Goal: Task Accomplishment & Management: Manage account settings

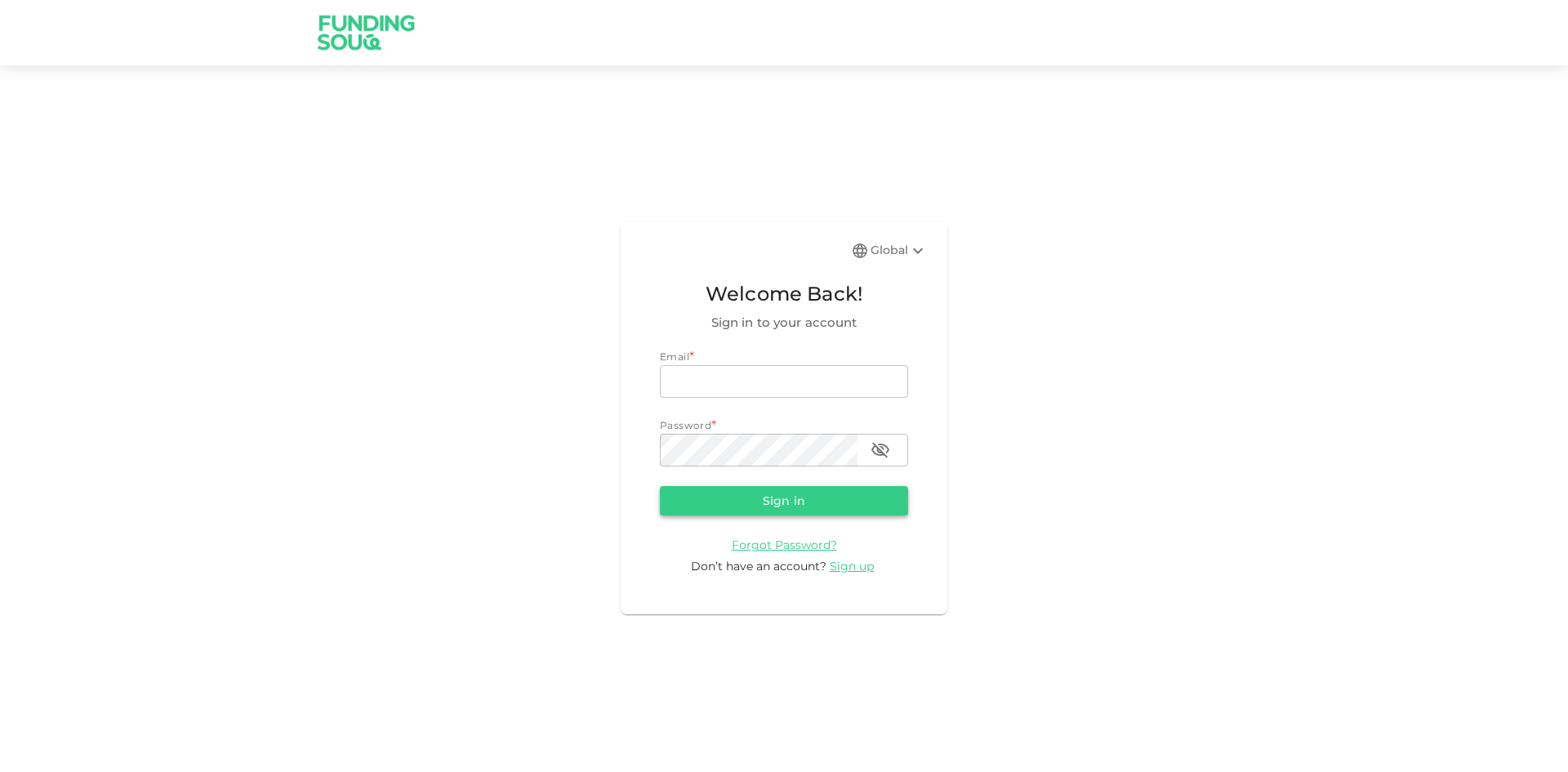
type input "[EMAIL_ADDRESS][DOMAIN_NAME]"
click at [811, 492] on button "Sign in" at bounding box center [784, 500] width 248 height 29
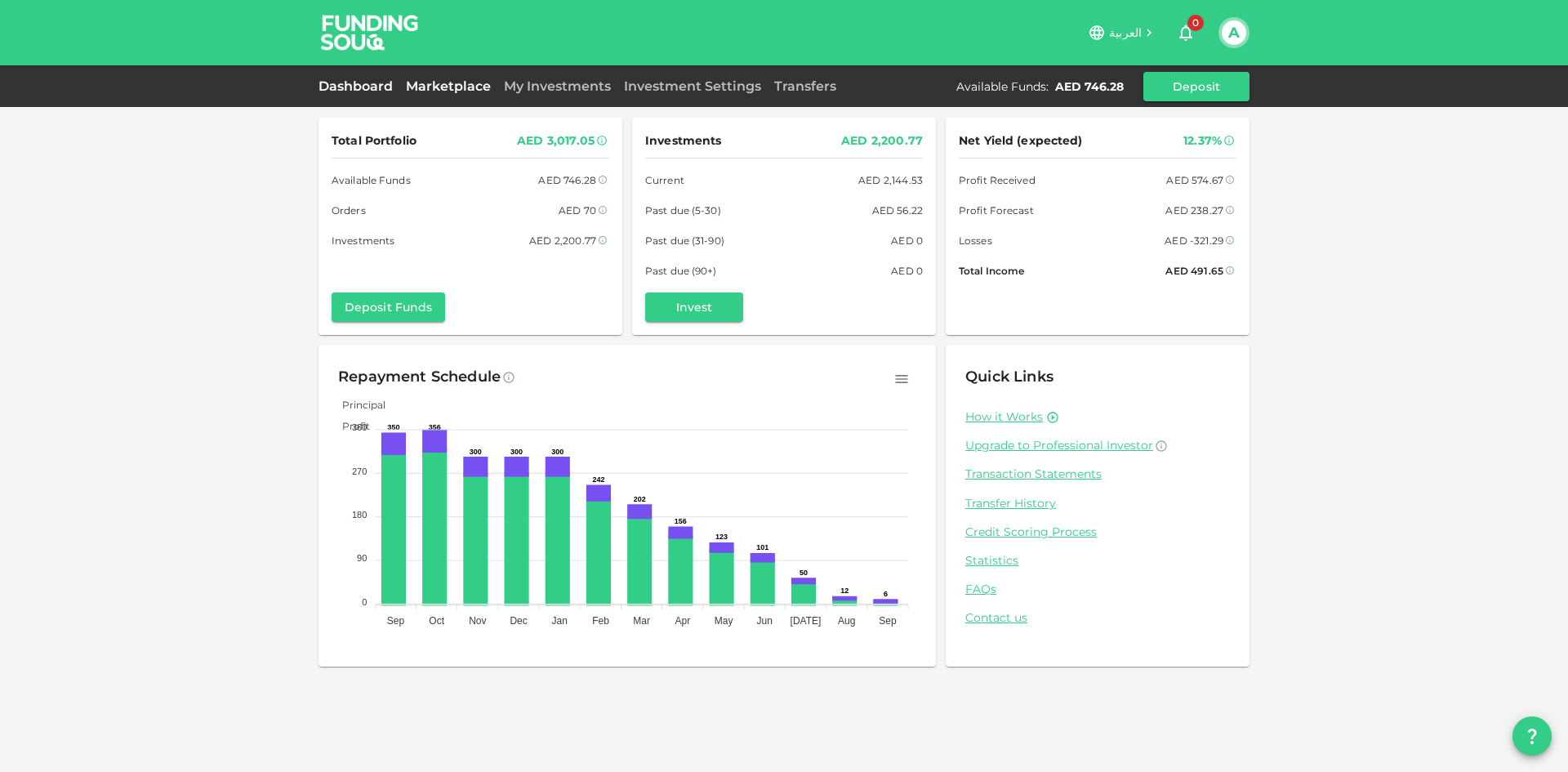
click at [461, 90] on link "Marketplace" at bounding box center [448, 86] width 98 height 16
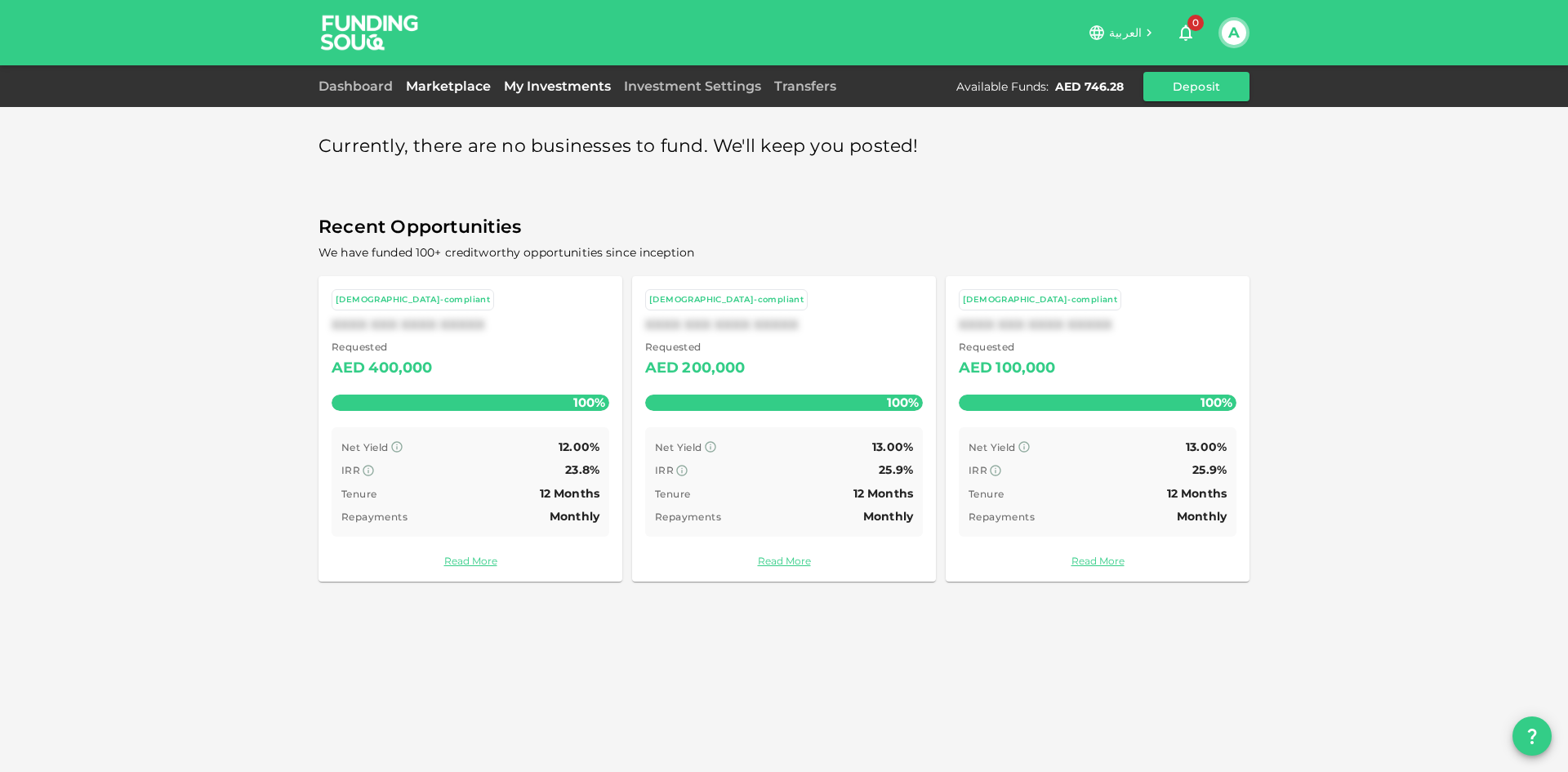
click at [539, 86] on link "My Investments" at bounding box center [558, 86] width 120 height 16
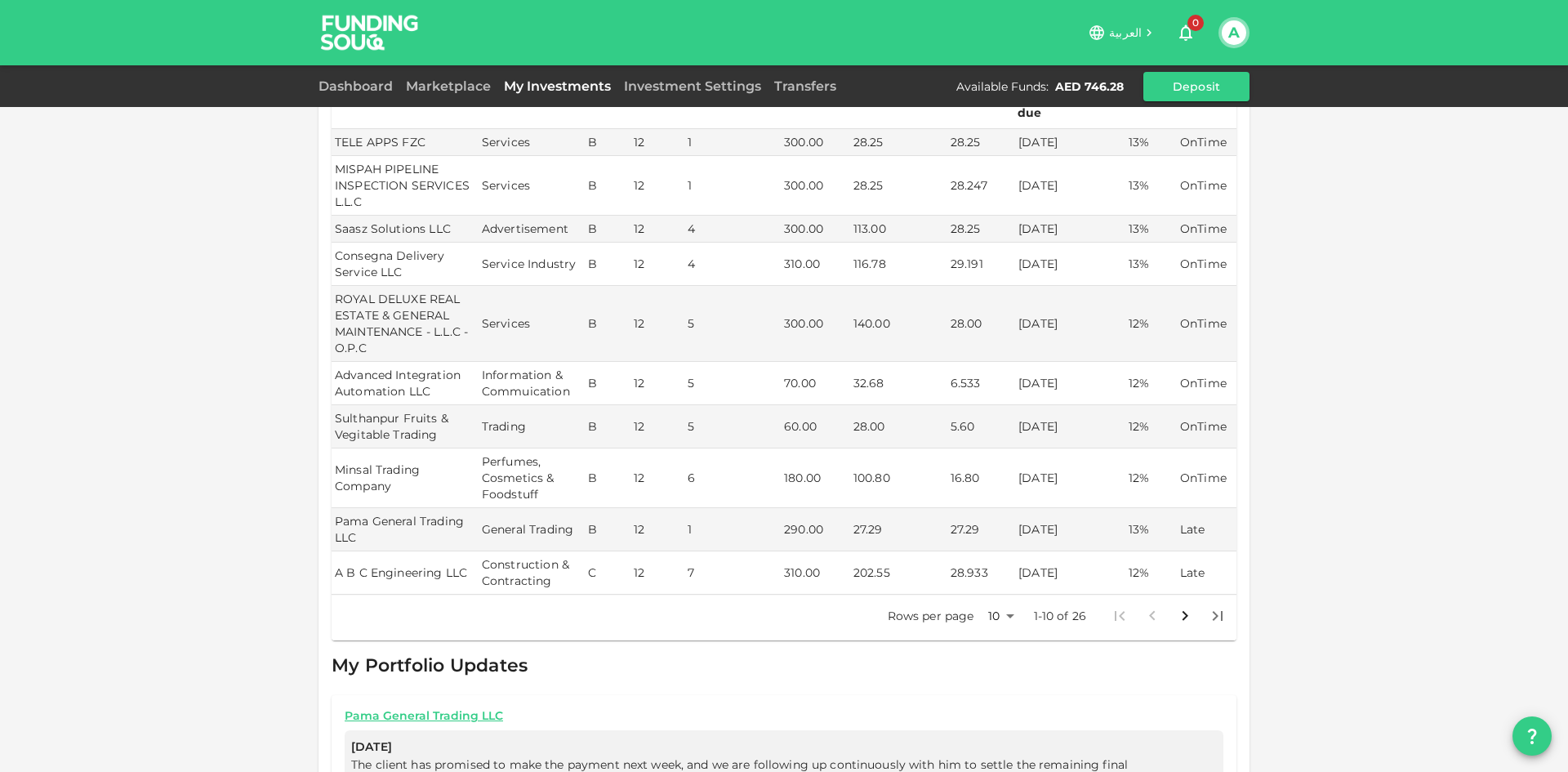
scroll to position [327, 0]
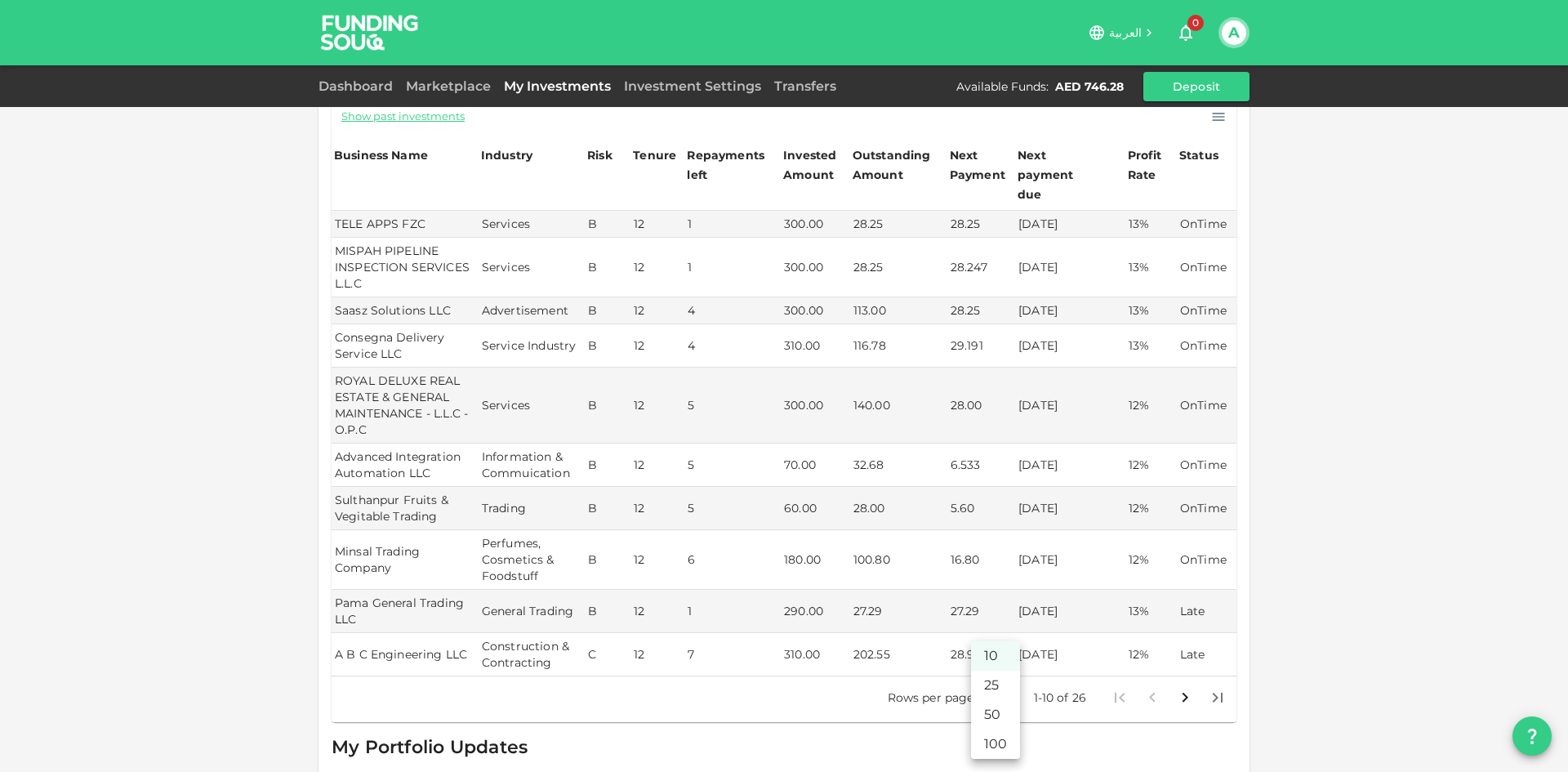
click at [1006, 684] on body "العربية 0 A Dashboard Marketplace My Investments Investment Settings Transfers …" at bounding box center [784, 386] width 1568 height 772
click at [989, 738] on li "100" at bounding box center [995, 744] width 49 height 29
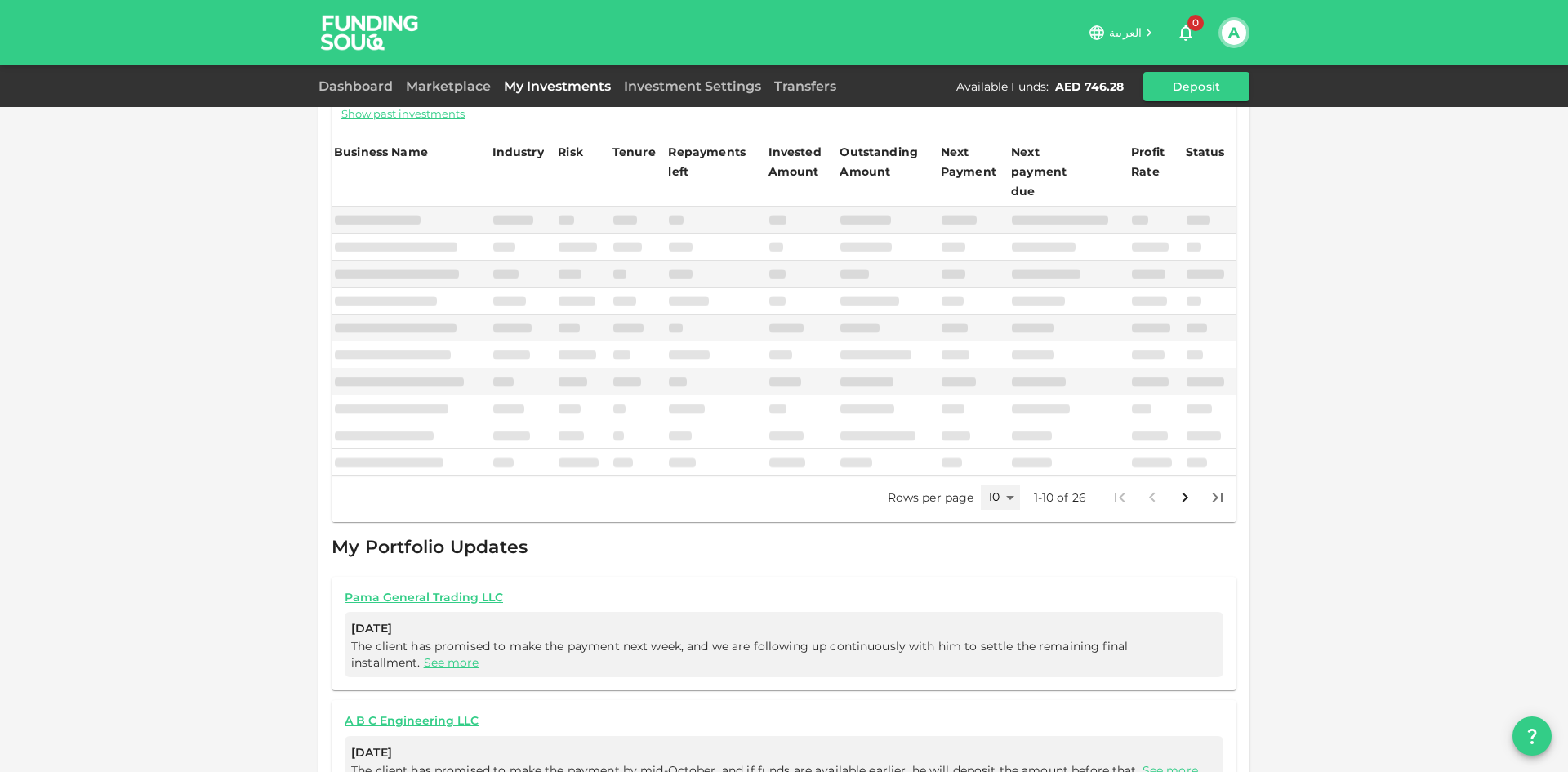
type input "100"
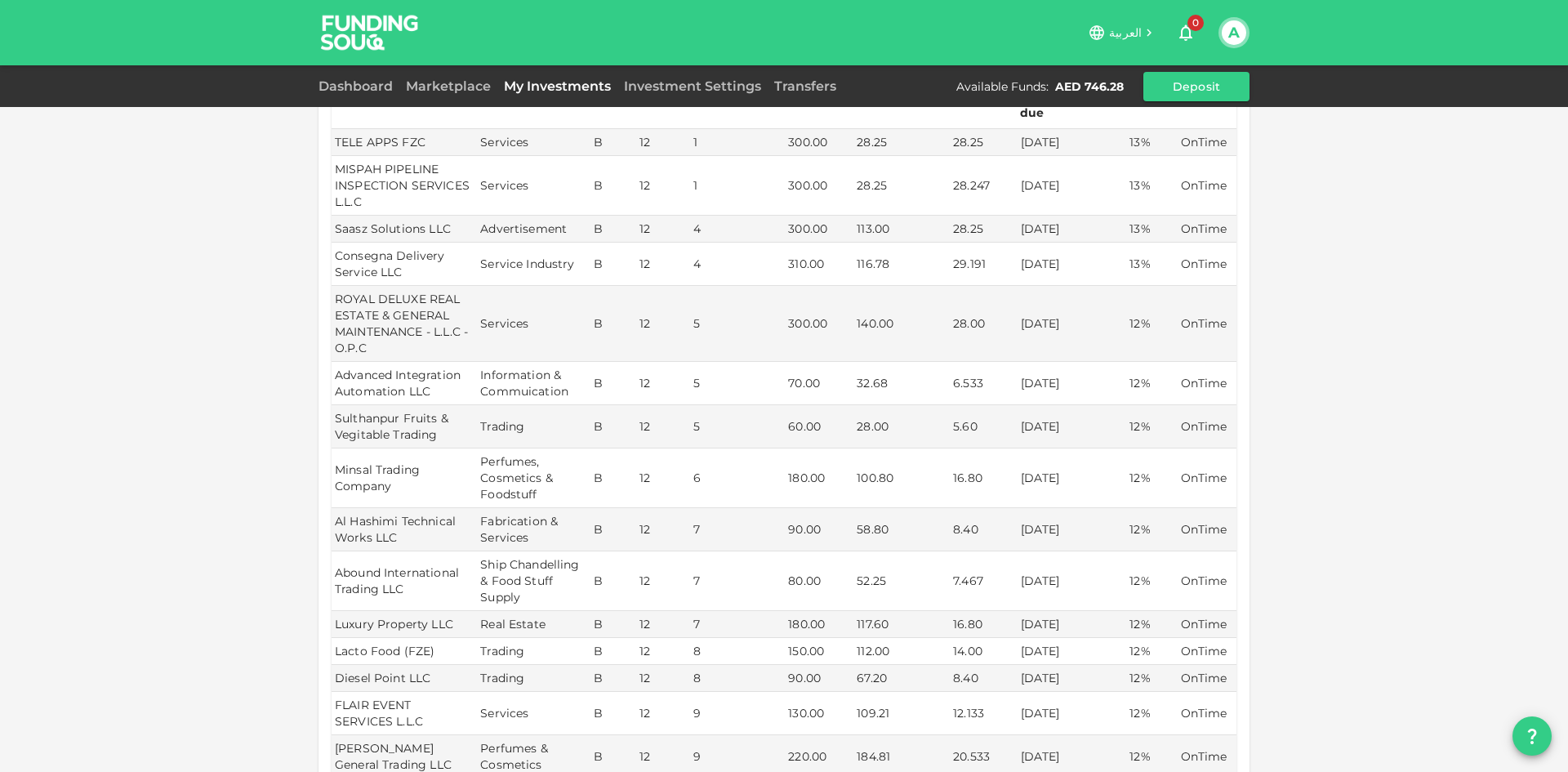
scroll to position [0, 0]
